Goal: Task Accomplishment & Management: Manage account settings

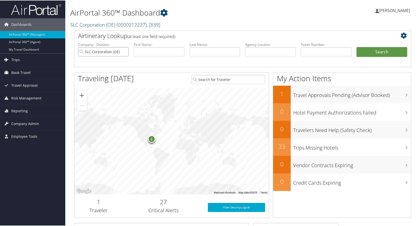
click at [124, 51] on input "SLC Corporation (OE)" at bounding box center [103, 51] width 51 height 9
click at [147, 51] on input "text" at bounding box center [159, 51] width 51 height 9
type input "rachel"
type input "blumhardt"
click at [365, 53] on button "Search" at bounding box center [381, 52] width 51 height 10
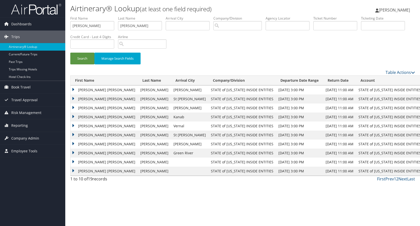
click at [73, 107] on td "RACHEL MARIE" at bounding box center [104, 108] width 67 height 9
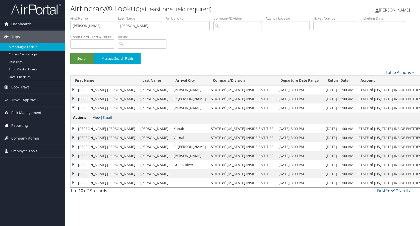
click at [96, 118] on link "View" at bounding box center [97, 117] width 8 height 5
click at [73, 99] on td "RACHEL MARIE" at bounding box center [104, 99] width 67 height 9
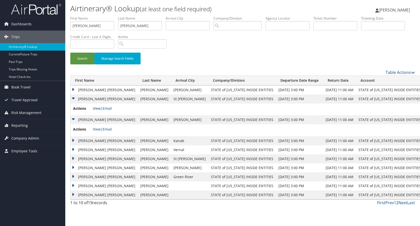
click at [96, 108] on link "View" at bounding box center [97, 108] width 8 height 5
click at [96, 130] on link "View" at bounding box center [97, 129] width 8 height 5
click at [25, 125] on span "Reporting" at bounding box center [19, 125] width 17 height 13
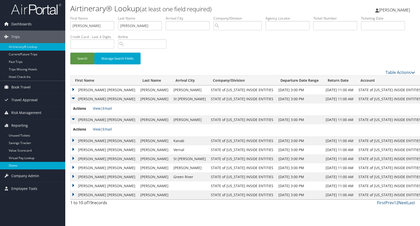
click at [13, 167] on link "Domo" at bounding box center [32, 166] width 65 height 8
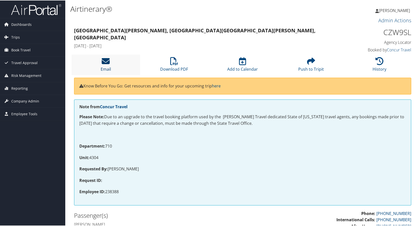
click at [106, 62] on icon at bounding box center [106, 61] width 8 height 8
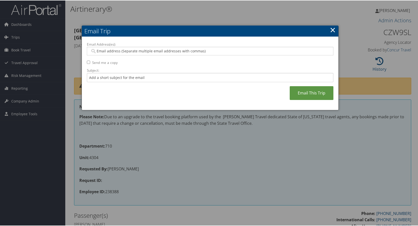
click at [104, 51] on input "Email Address(es):" at bounding box center [210, 50] width 240 height 5
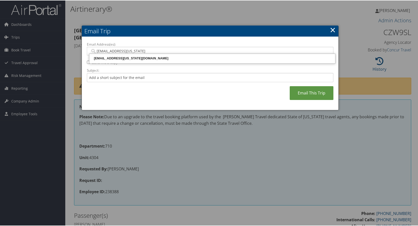
type input "rblumhardt@utah.gov"
click at [104, 58] on div "[EMAIL_ADDRESS][US_STATE][DOMAIN_NAME]" at bounding box center [212, 57] width 244 height 5
type input "[EMAIL_ADDRESS][US_STATE][DOMAIN_NAME]"
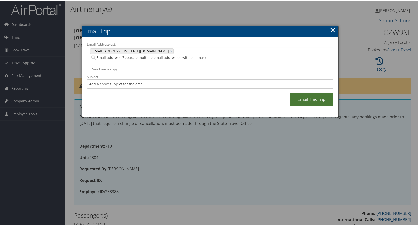
click at [311, 93] on link "Email This Trip" at bounding box center [312, 99] width 44 height 14
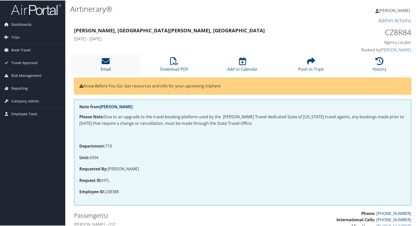
click at [108, 61] on icon at bounding box center [106, 61] width 8 height 8
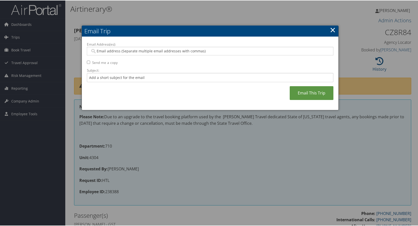
click at [112, 51] on input "Email Address(es):" at bounding box center [210, 50] width 240 height 5
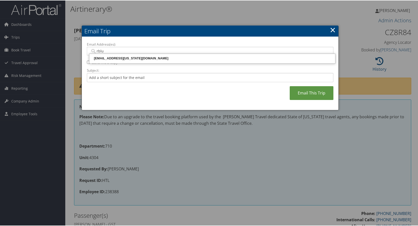
type input "rblum"
click at [107, 58] on div "[EMAIL_ADDRESS][US_STATE][DOMAIN_NAME]" at bounding box center [212, 57] width 244 height 5
type input "[EMAIL_ADDRESS][US_STATE][DOMAIN_NAME]"
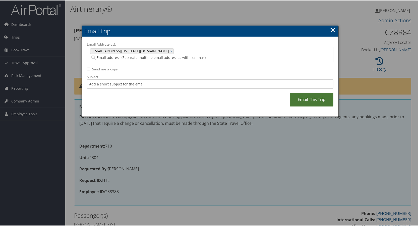
click at [298, 92] on link "Email This Trip" at bounding box center [312, 99] width 44 height 14
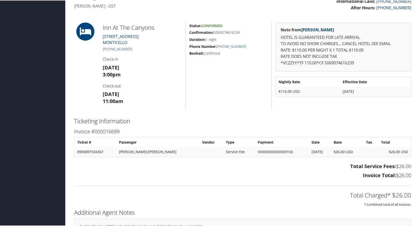
scroll to position [226, 0]
